Goal: Information Seeking & Learning: Learn about a topic

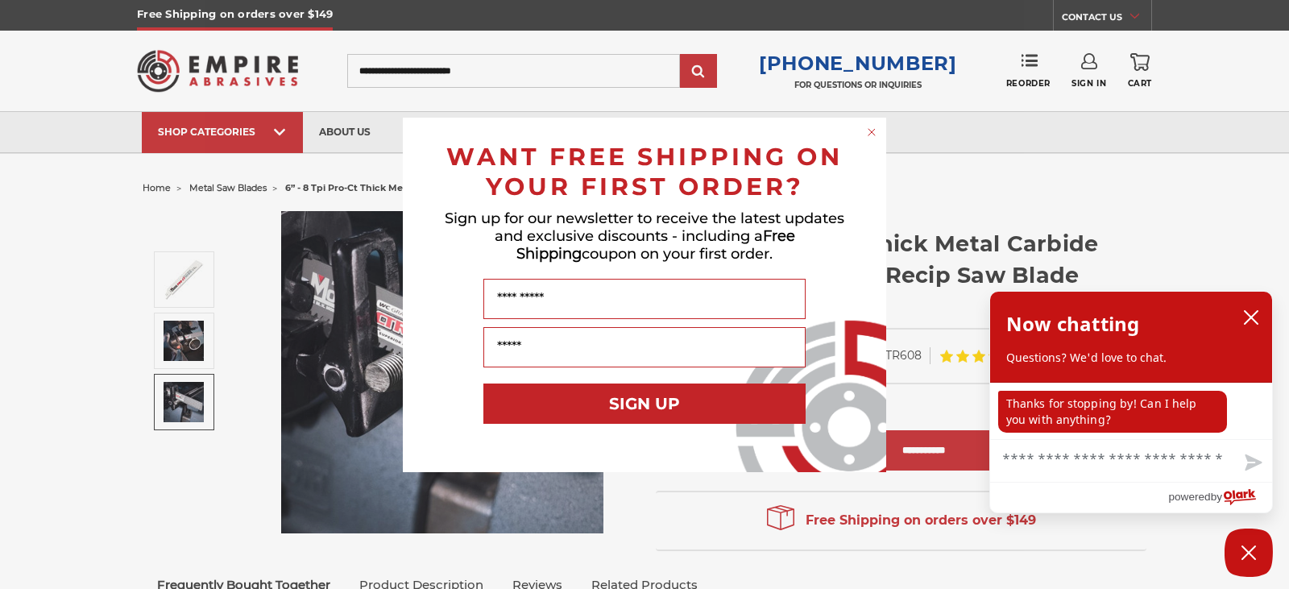
click at [873, 127] on circle "Close dialog" at bounding box center [871, 131] width 15 height 15
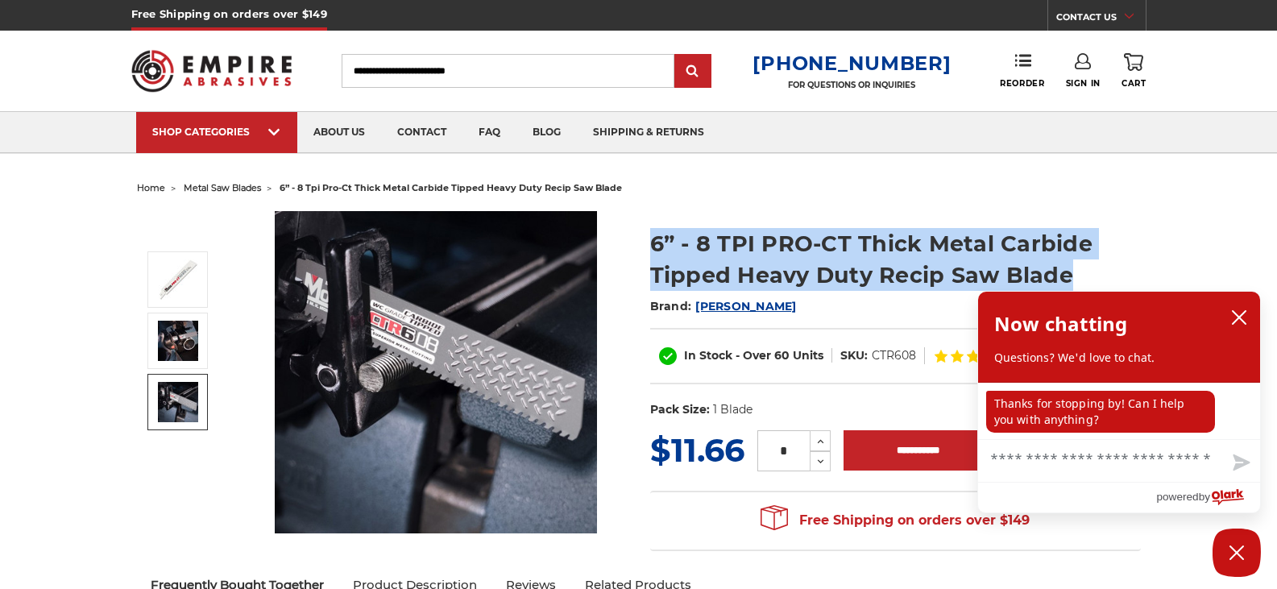
drag, startPoint x: 650, startPoint y: 241, endPoint x: 1069, endPoint y: 269, distance: 419.8
click at [1069, 269] on h1 "6” - 8 TPI PRO-CT Thick Metal Carbide Tipped Heavy Duty Recip Saw Blade" at bounding box center [895, 259] width 491 height 63
copy h1 "6” - 8 TPI PRO-CT Thick Metal Carbide Tipped Heavy Duty Recip Saw Blade"
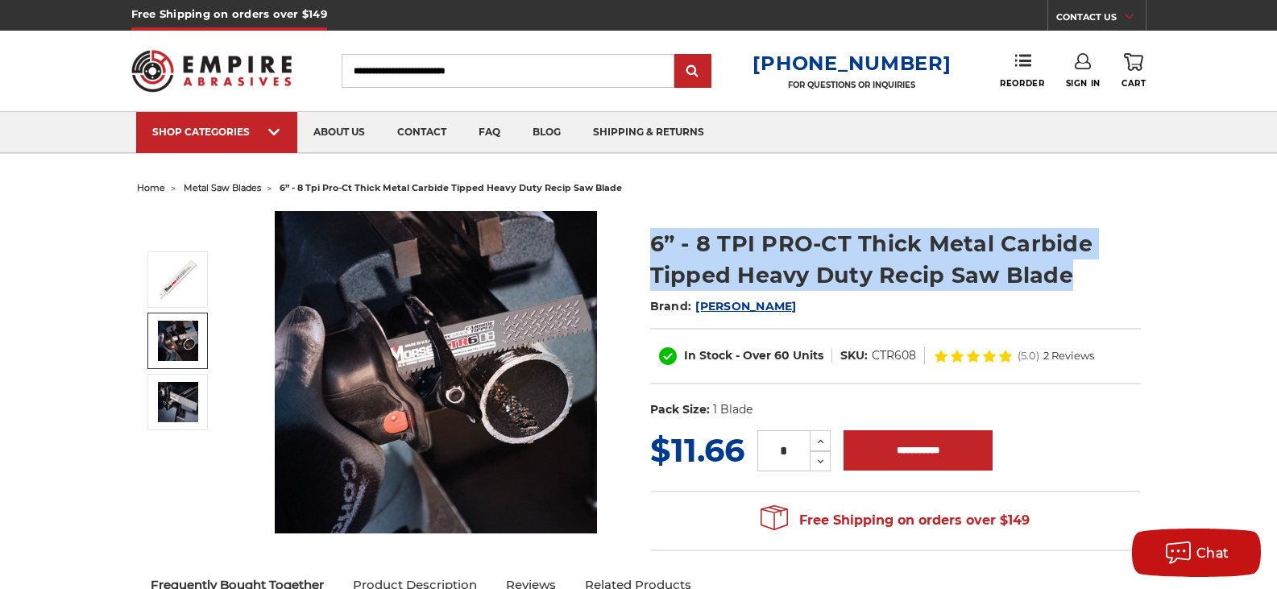
click at [178, 333] on img at bounding box center [178, 341] width 40 height 40
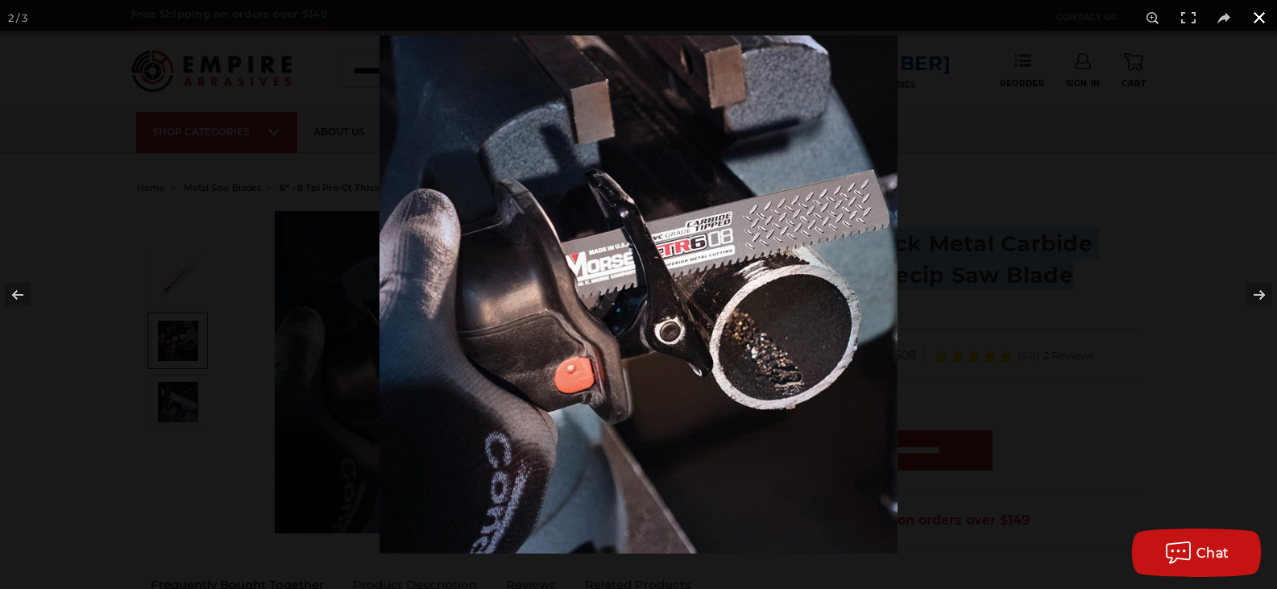
click at [1256, 15] on button at bounding box center [1258, 17] width 35 height 35
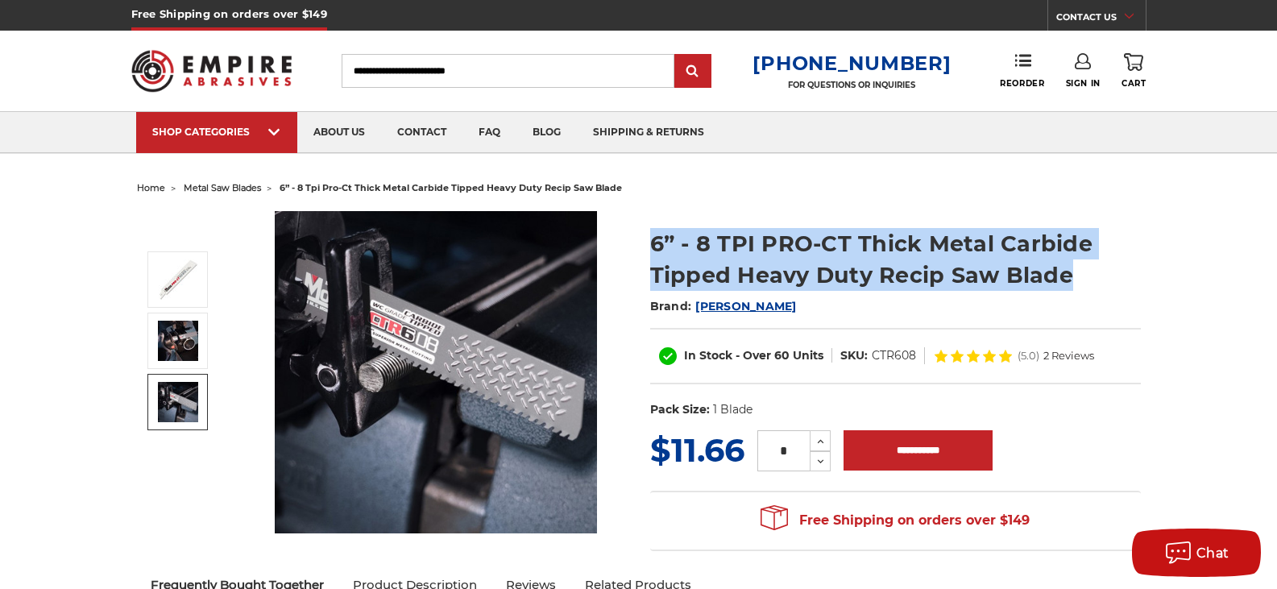
click at [183, 408] on img at bounding box center [178, 402] width 40 height 40
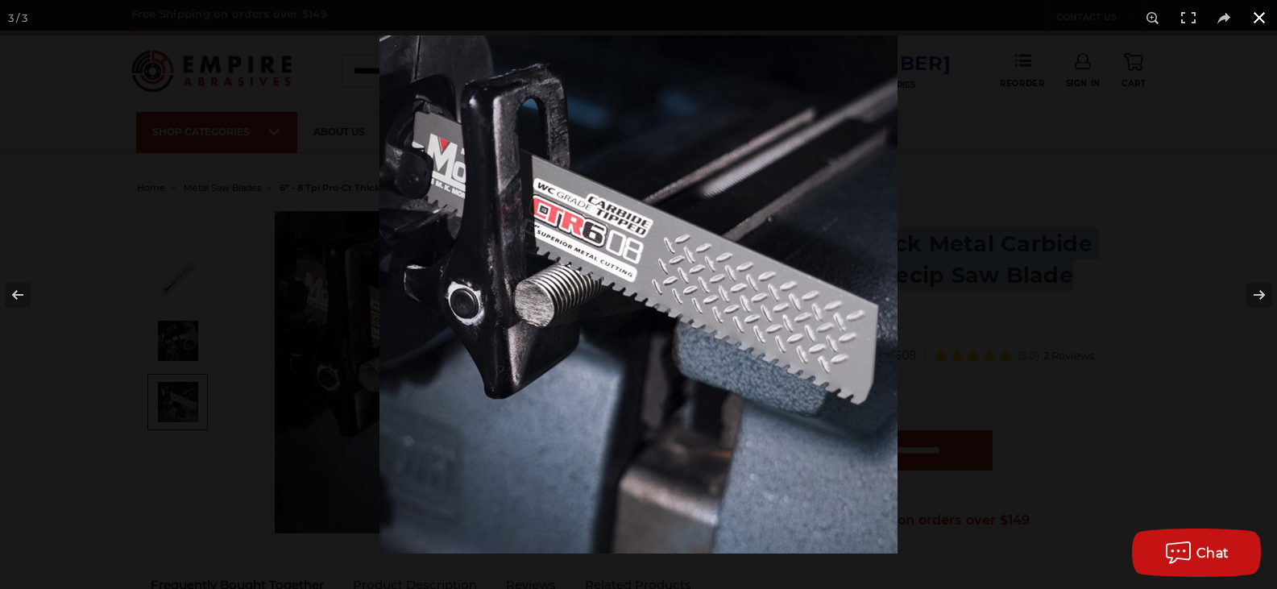
click at [1261, 12] on button at bounding box center [1258, 17] width 35 height 35
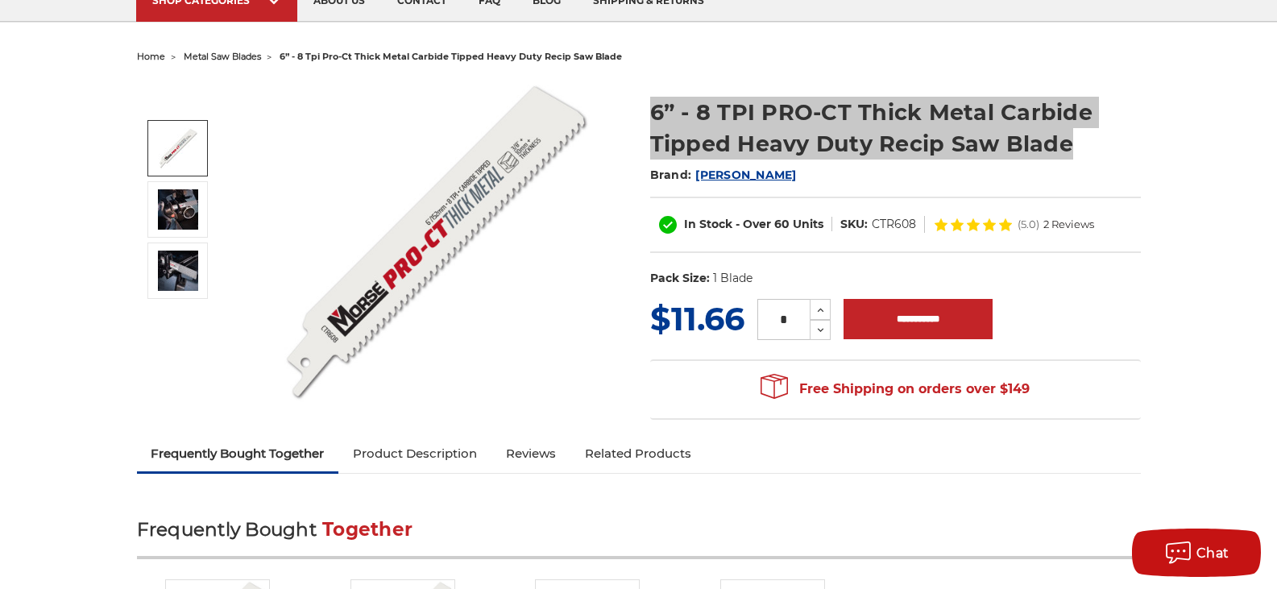
scroll to position [242, 0]
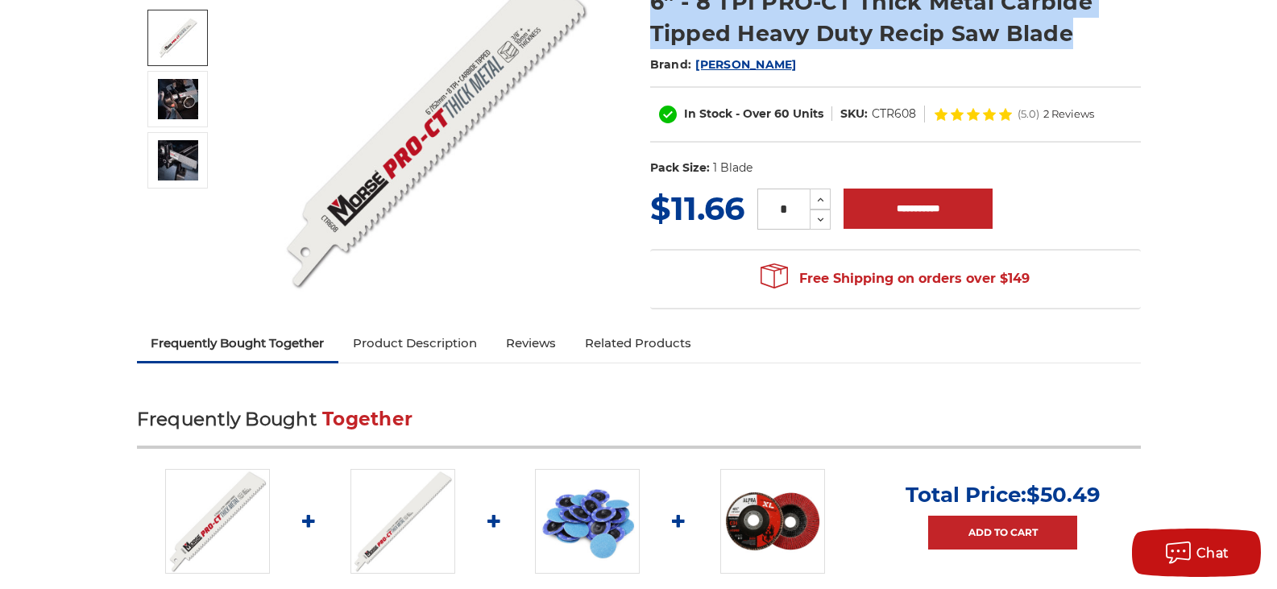
click at [433, 344] on link "Product Description" at bounding box center [414, 342] width 153 height 35
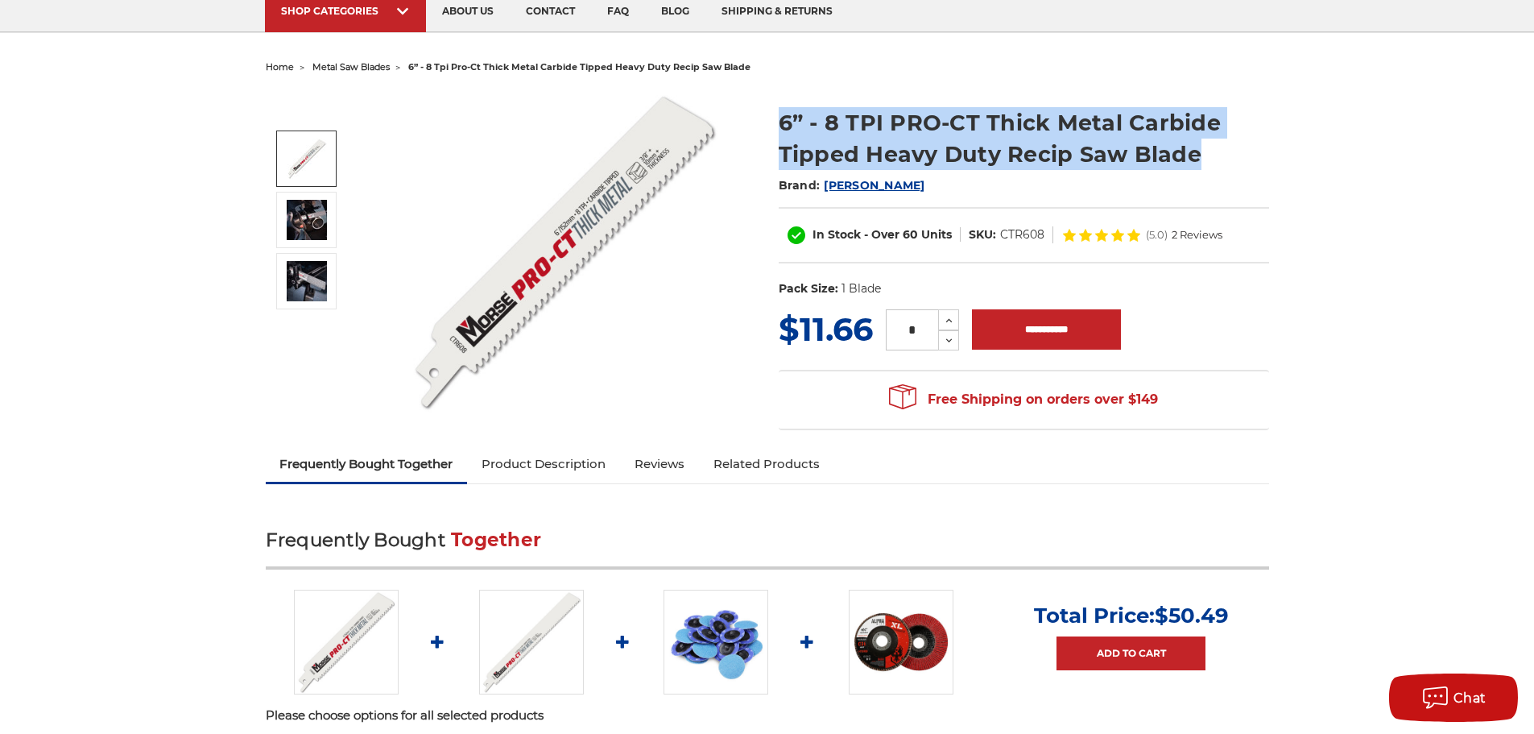
scroll to position [0, 0]
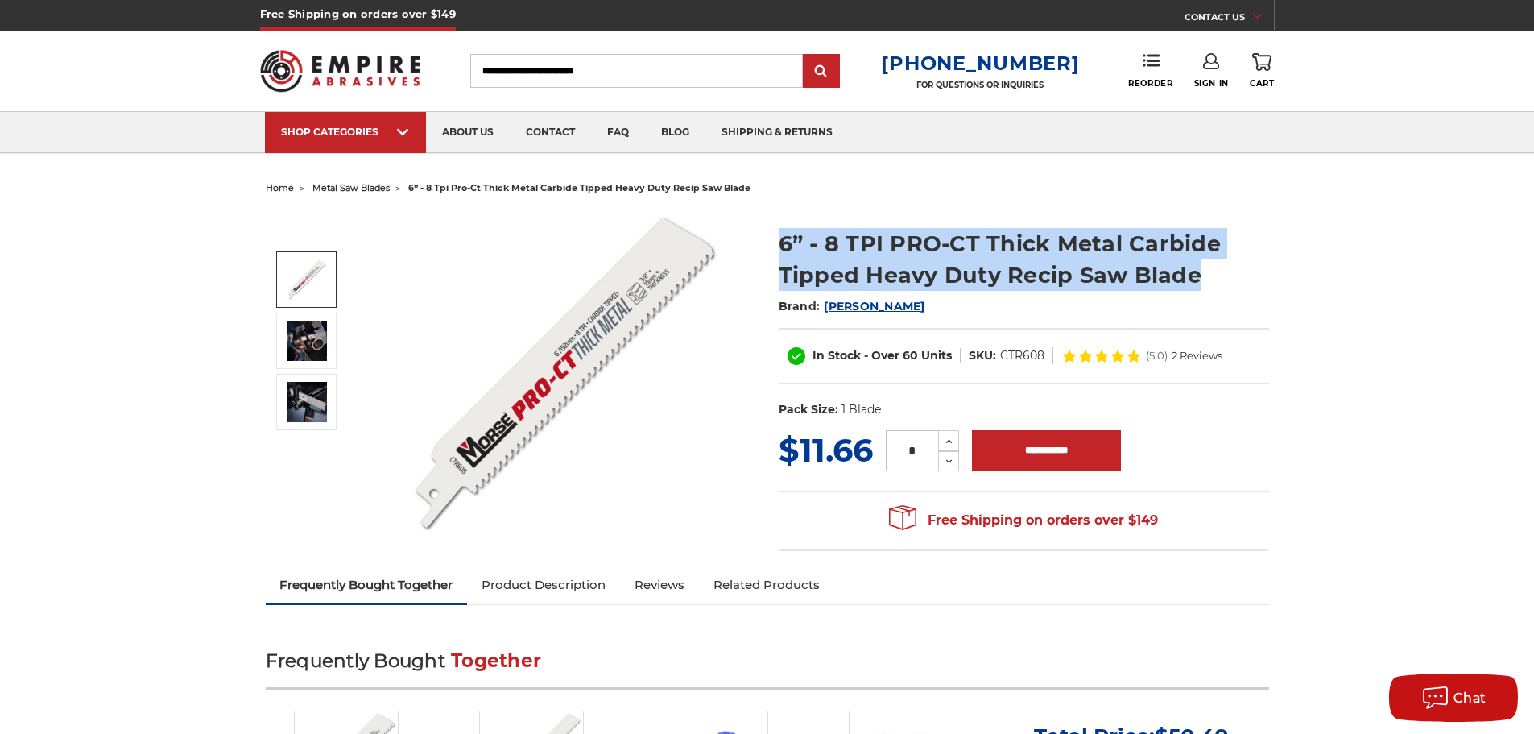
click at [857, 304] on span "[PERSON_NAME]" at bounding box center [874, 306] width 101 height 14
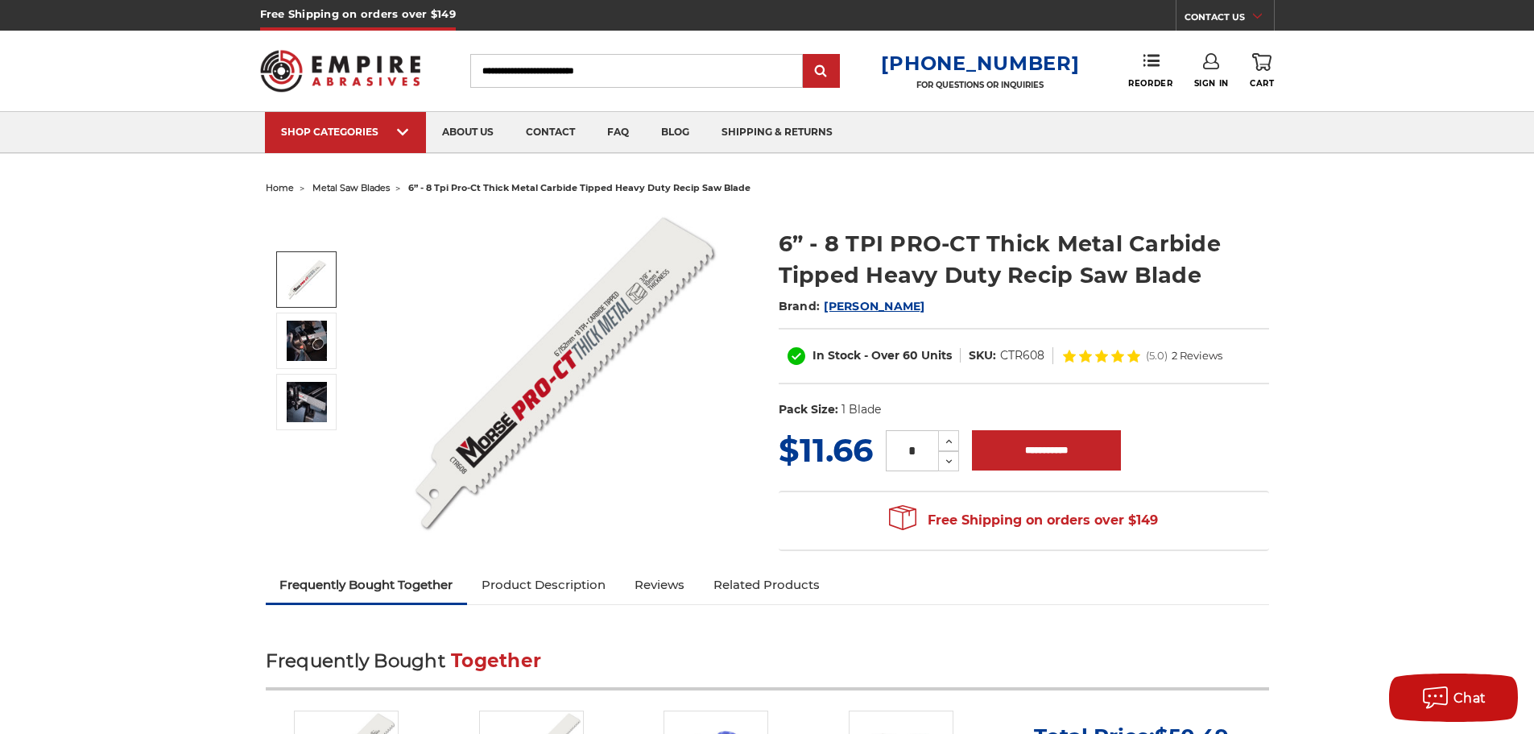
click at [912, 236] on h1 "6” - 8 TPI PRO-CT Thick Metal Carbide Tipped Heavy Duty Recip Saw Blade" at bounding box center [1024, 259] width 491 height 63
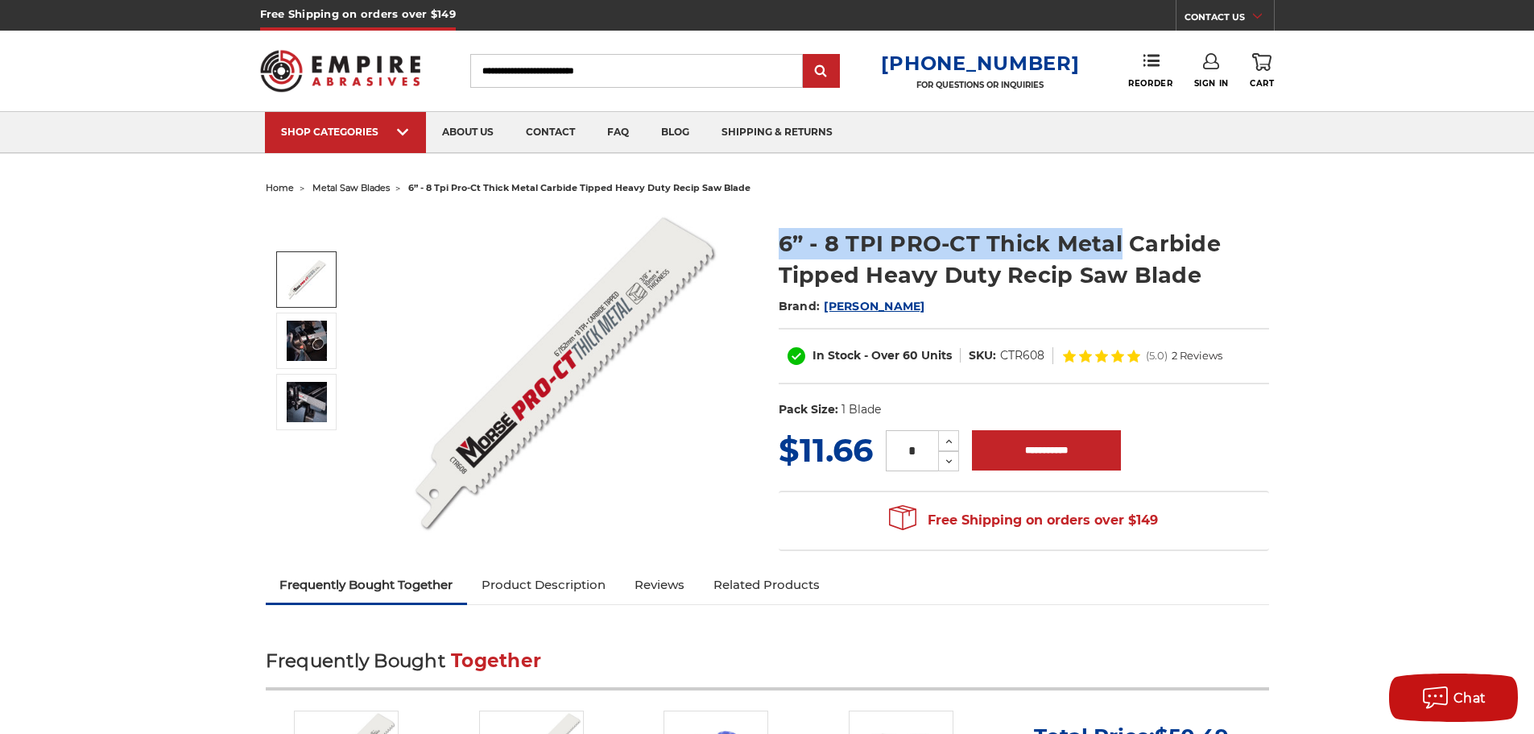
drag, startPoint x: 780, startPoint y: 241, endPoint x: 1120, endPoint y: 249, distance: 340.0
click at [1120, 249] on h1 "6” - 8 TPI PRO-CT Thick Metal Carbide Tipped Heavy Duty Recip Saw Blade" at bounding box center [1024, 259] width 491 height 63
copy h1 "6” - 8 TPI PRO-CT Thick Metal"
click at [996, 272] on h1 "6” - 8 TPI PRO-CT Thick Metal Carbide Tipped Heavy Duty Recip Saw Blade" at bounding box center [1024, 259] width 491 height 63
copy h1 "6” - 8 TPI PRO-CT Thick Metal Carbide Tipped Heavy Duty"
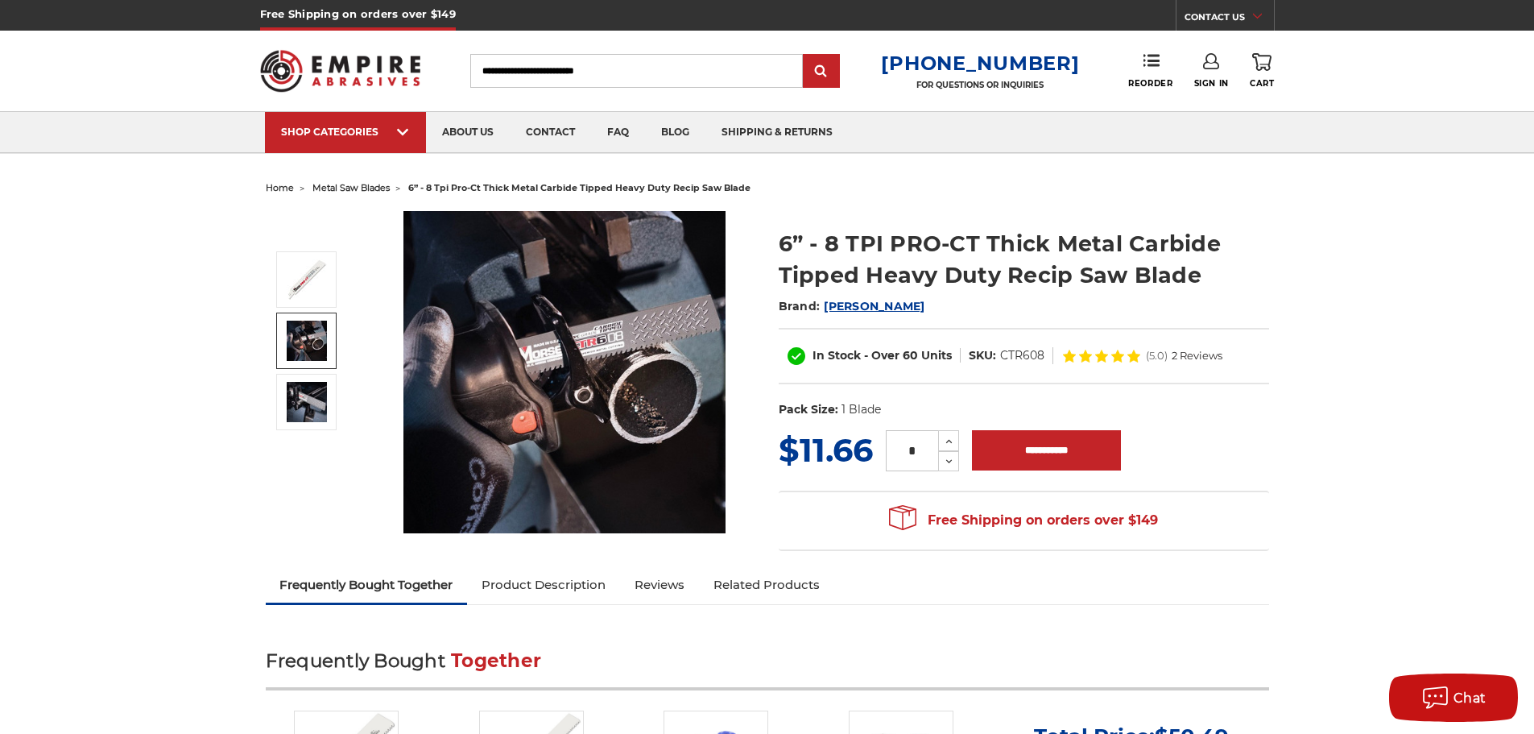
drag, startPoint x: 1392, startPoint y: 348, endPoint x: 955, endPoint y: 618, distance: 513.2
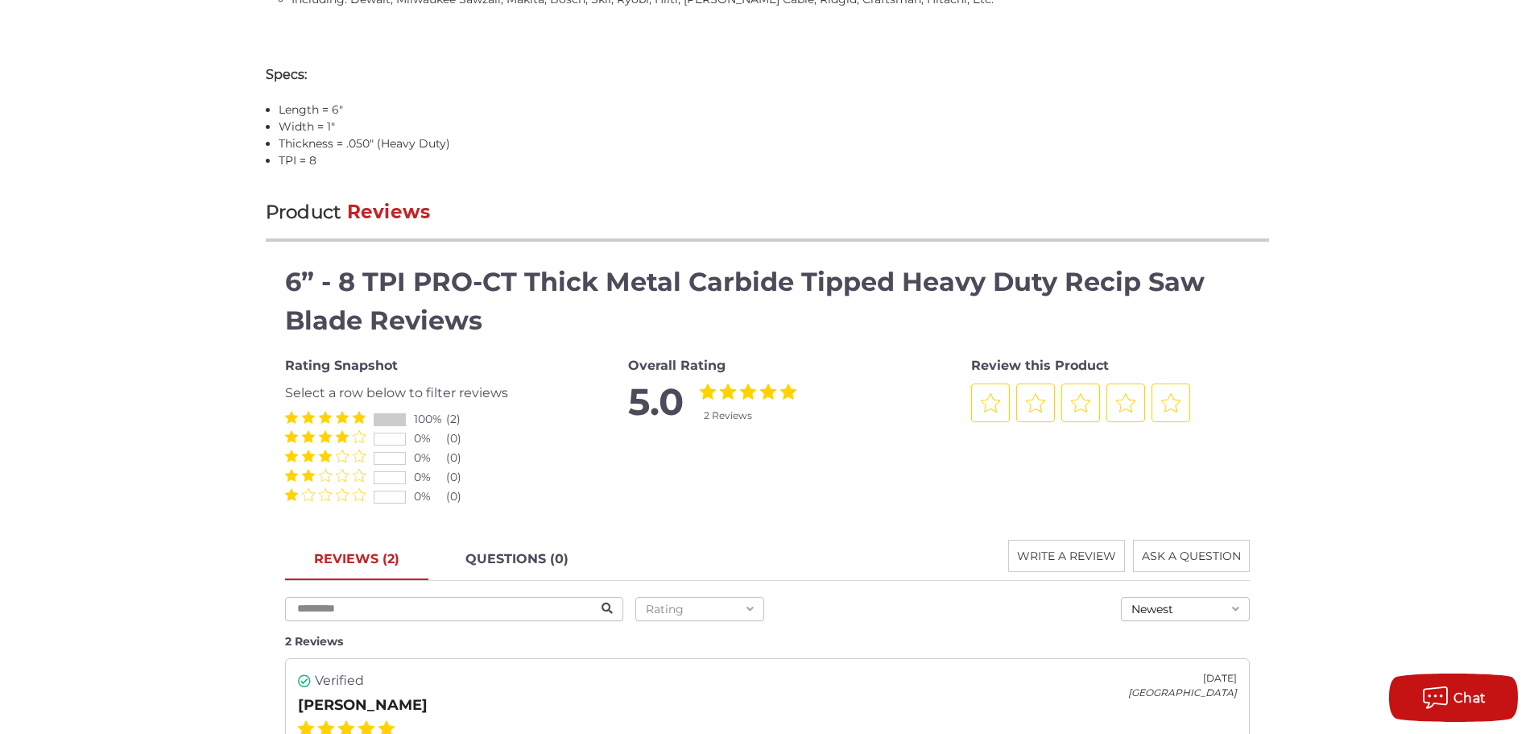
scroll to position [1692, 0]
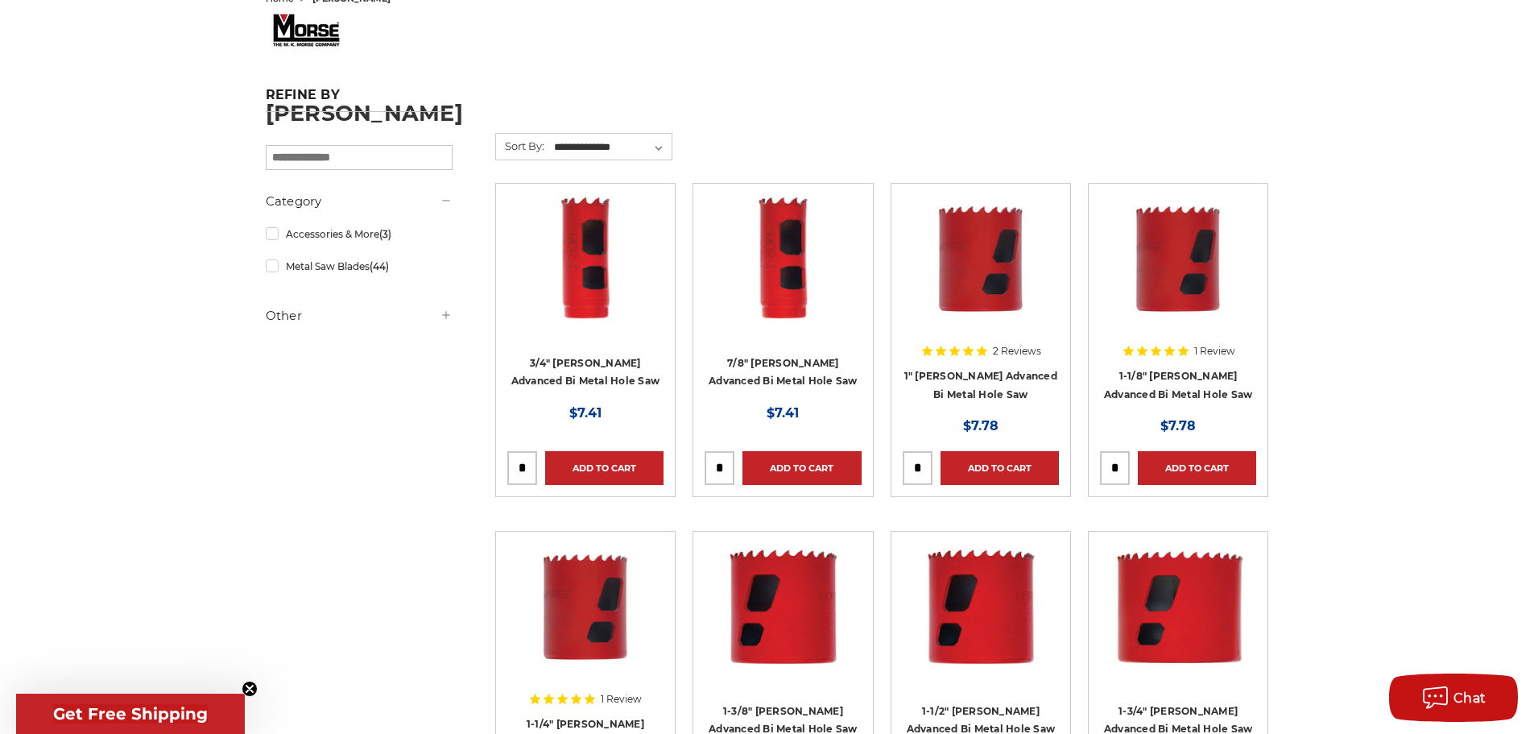
scroll to position [171, 0]
